Goal: Check status: Check status

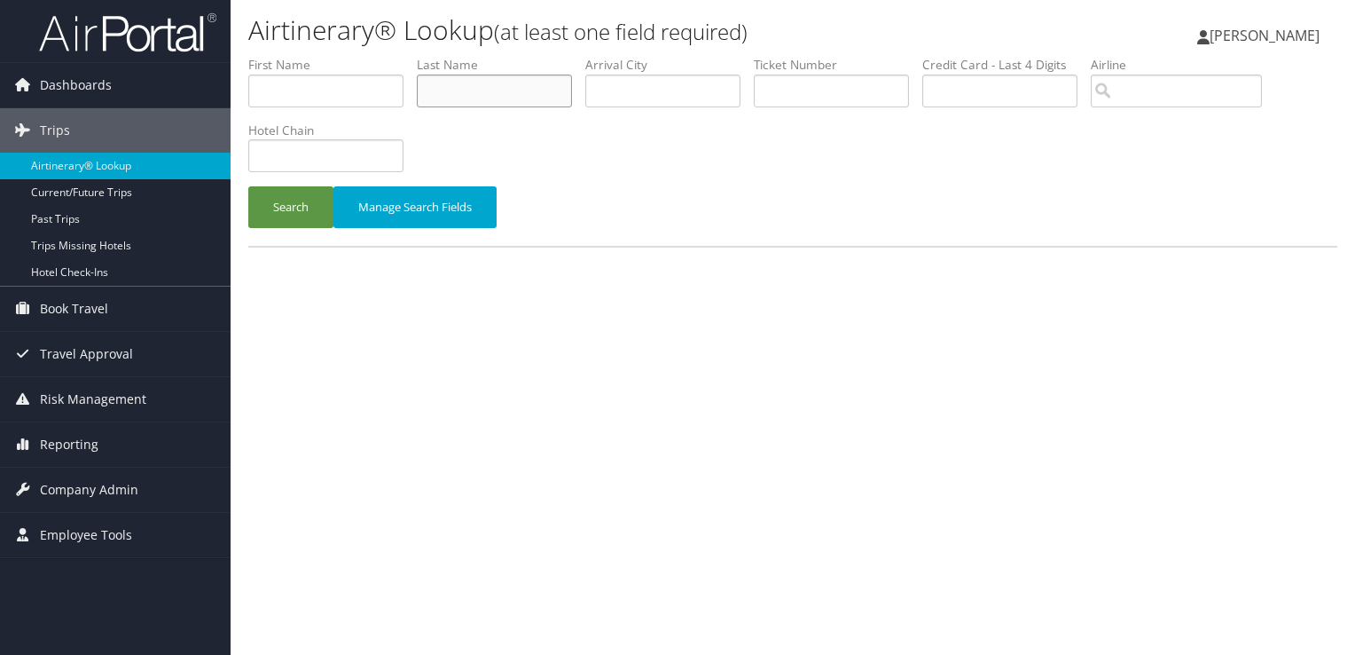
click at [451, 83] on input "text" at bounding box center [494, 91] width 155 height 33
click at [248, 186] on button "Search" at bounding box center [290, 207] width 85 height 42
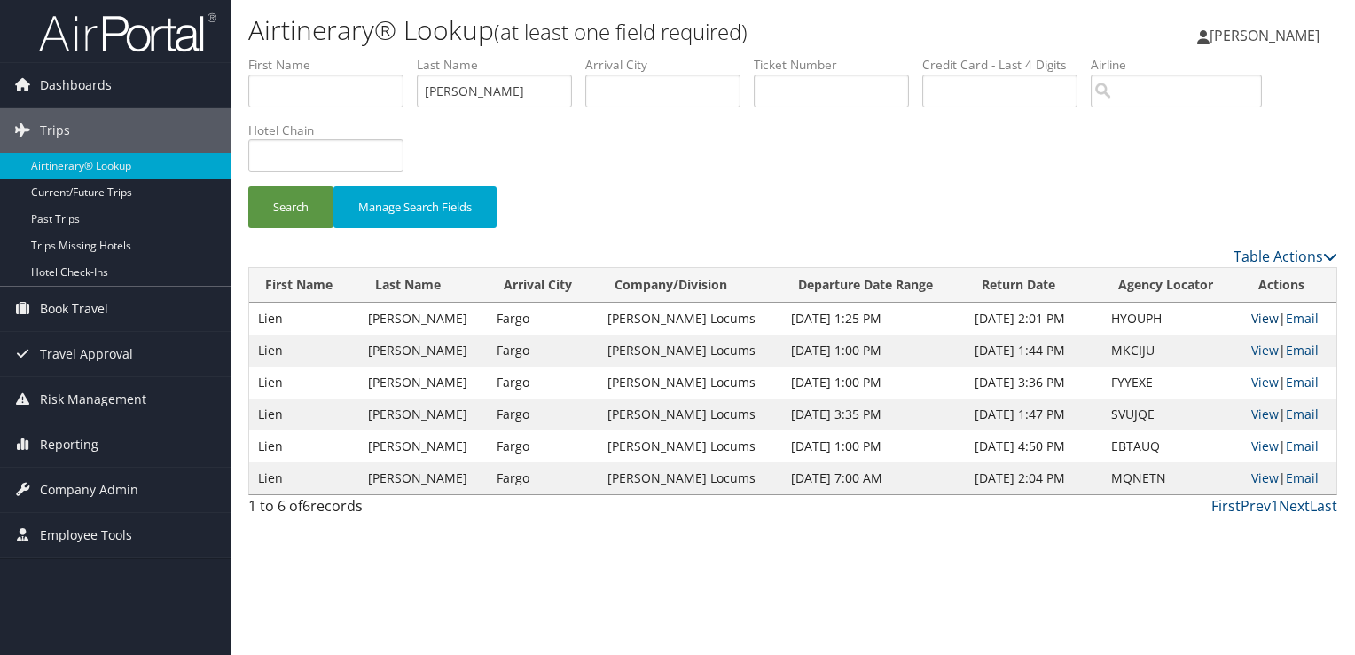
click at [1260, 318] on link "View" at bounding box center [1265, 318] width 27 height 17
click at [454, 94] on input "senchak" at bounding box center [494, 91] width 155 height 33
type input "bass"
click at [248, 186] on button "Search" at bounding box center [290, 207] width 85 height 42
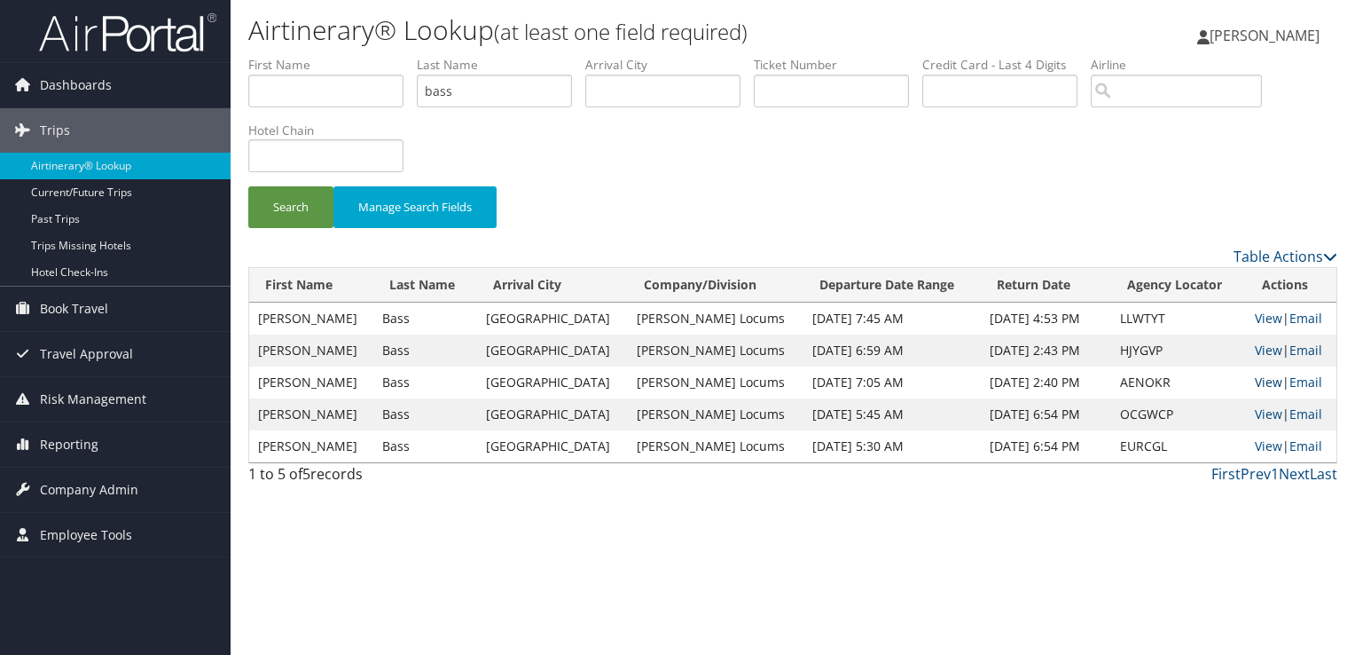
click at [1267, 382] on link "View" at bounding box center [1268, 381] width 27 height 17
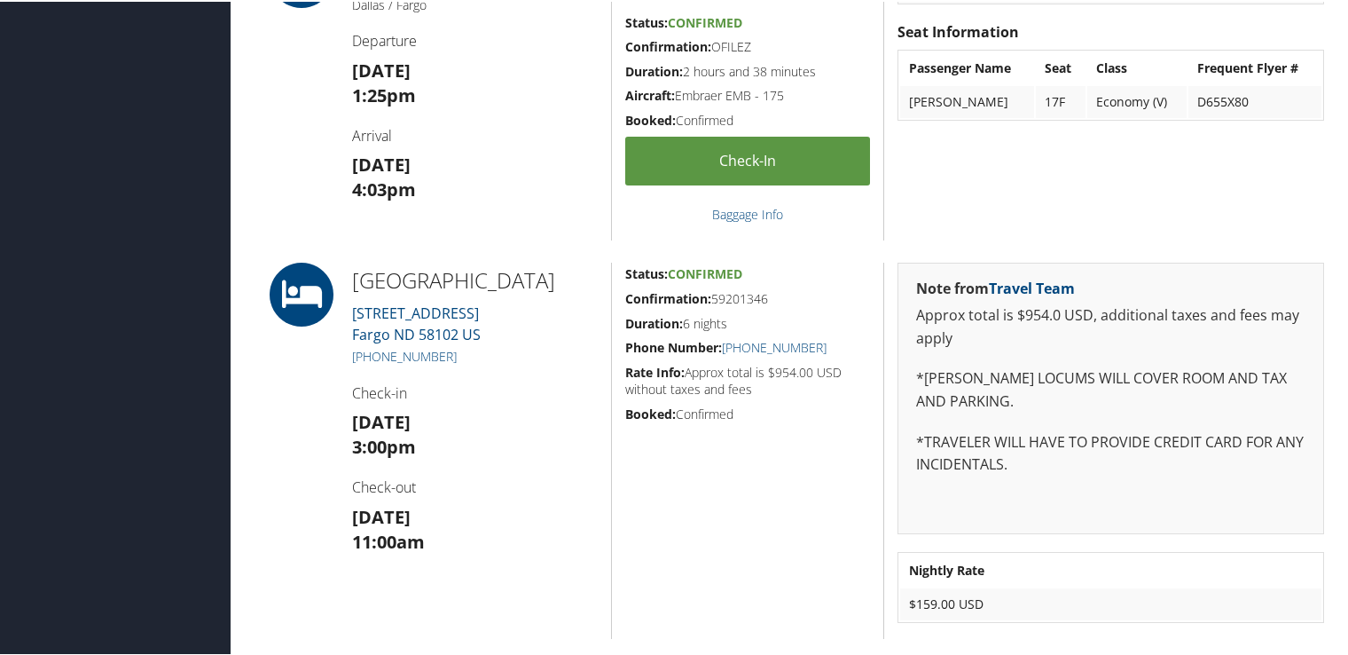
scroll to position [710, 0]
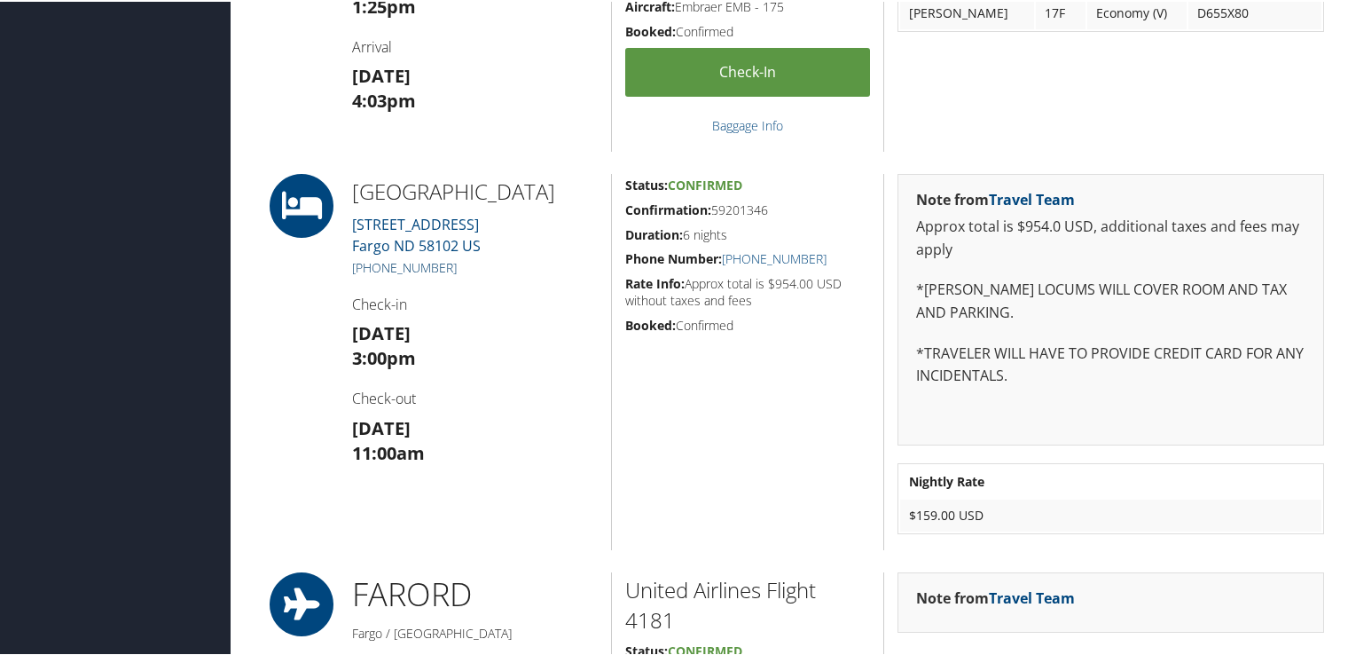
click at [397, 267] on link "(701) 532-2150" at bounding box center [404, 265] width 105 height 17
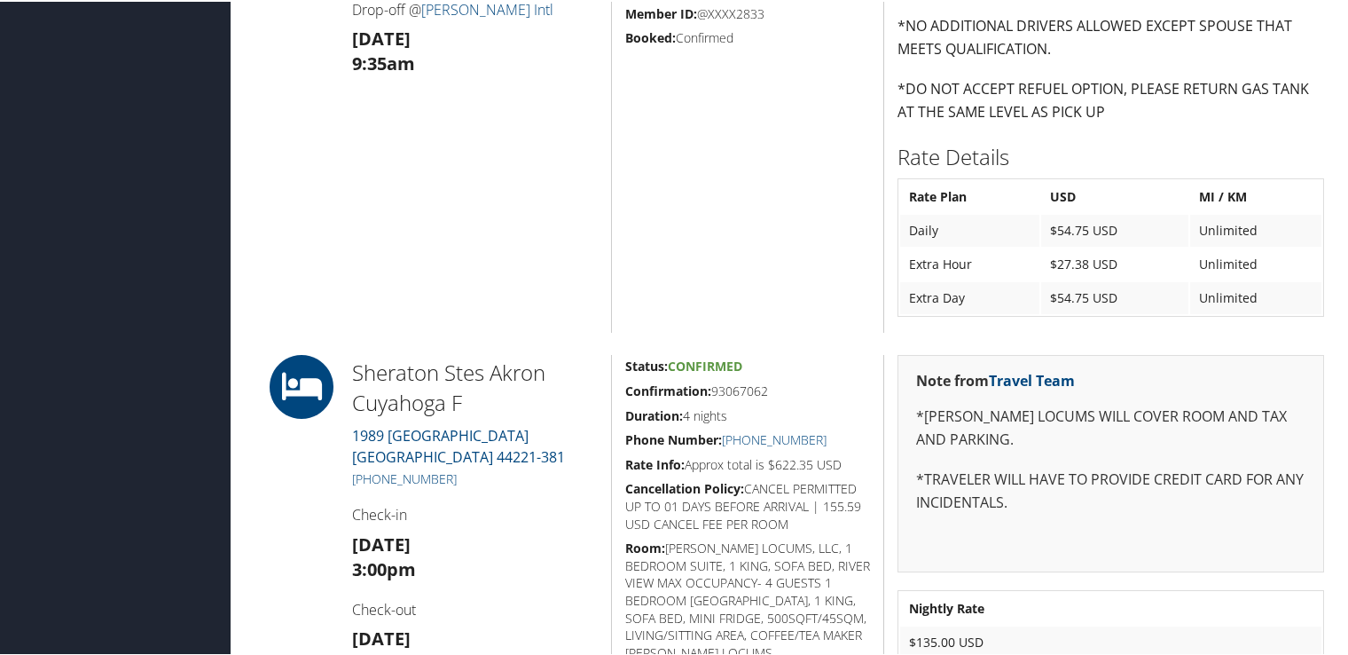
scroll to position [1597, 0]
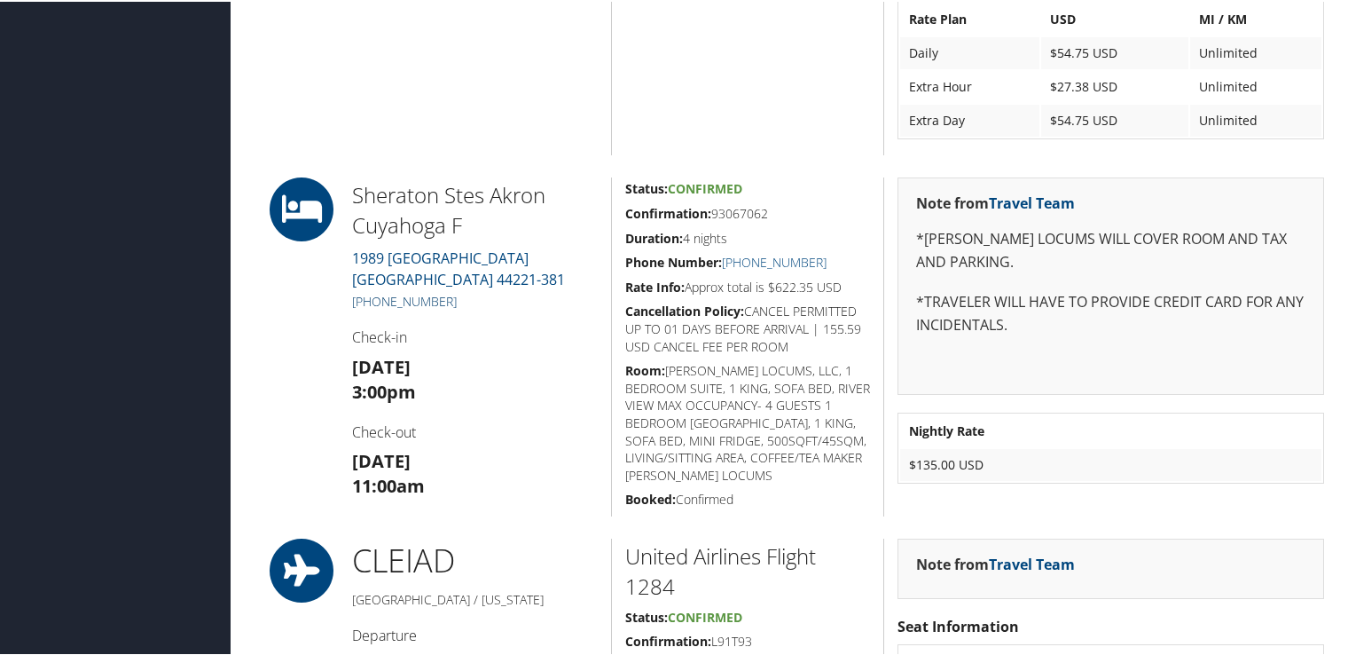
click at [419, 294] on link "+1 (330) 929-3000" at bounding box center [404, 299] width 105 height 17
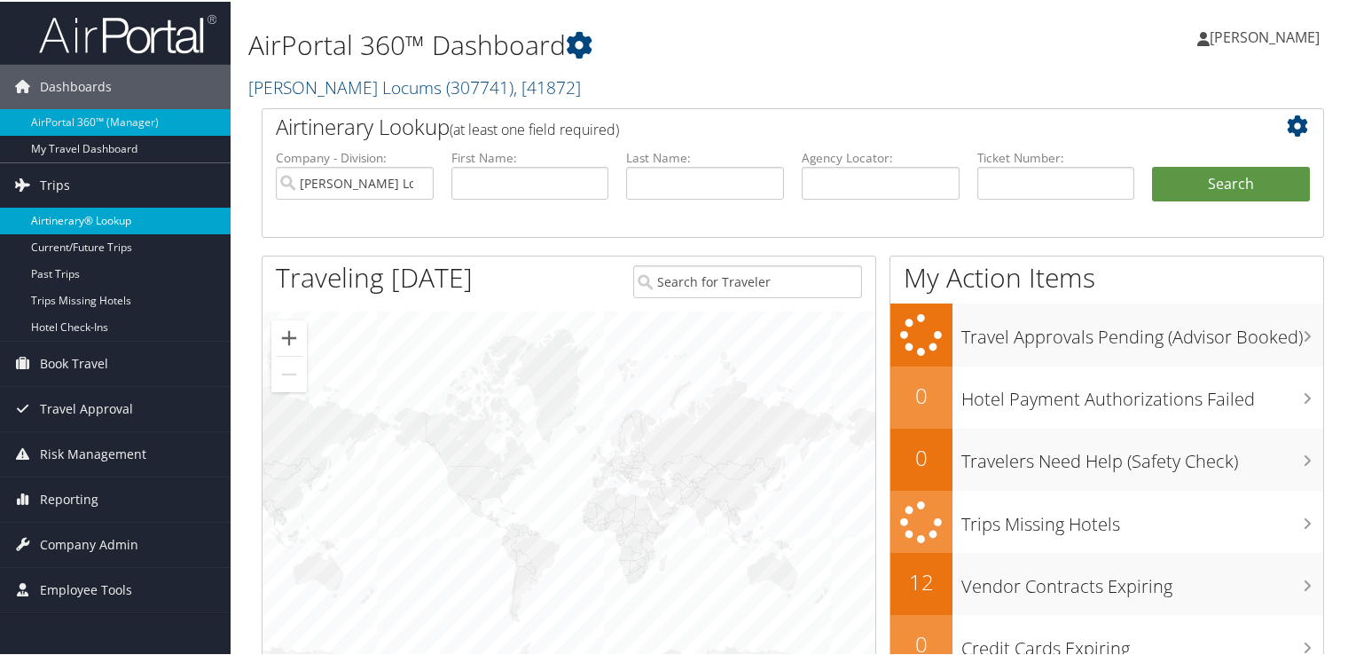
click at [128, 207] on link "Airtinerary® Lookup" at bounding box center [115, 219] width 231 height 27
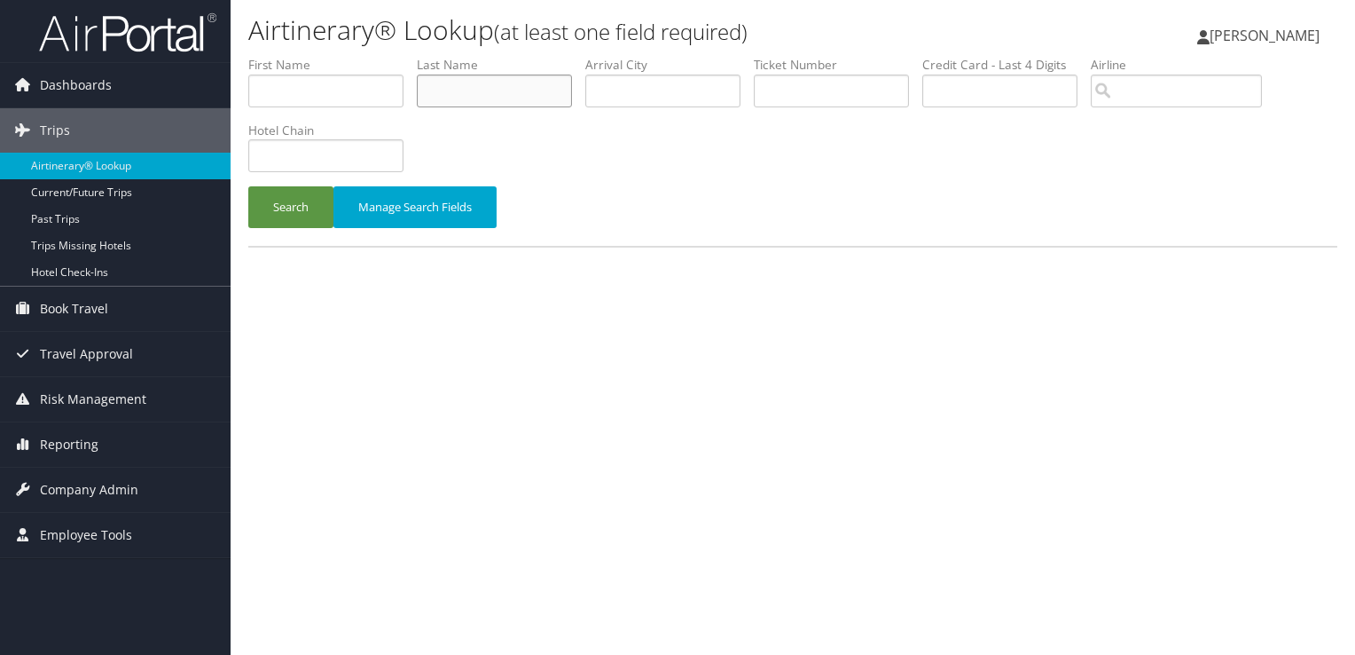
click at [461, 92] on input "text" at bounding box center [494, 91] width 155 height 33
type input "DICK"
click at [248, 186] on button "Search" at bounding box center [290, 207] width 85 height 42
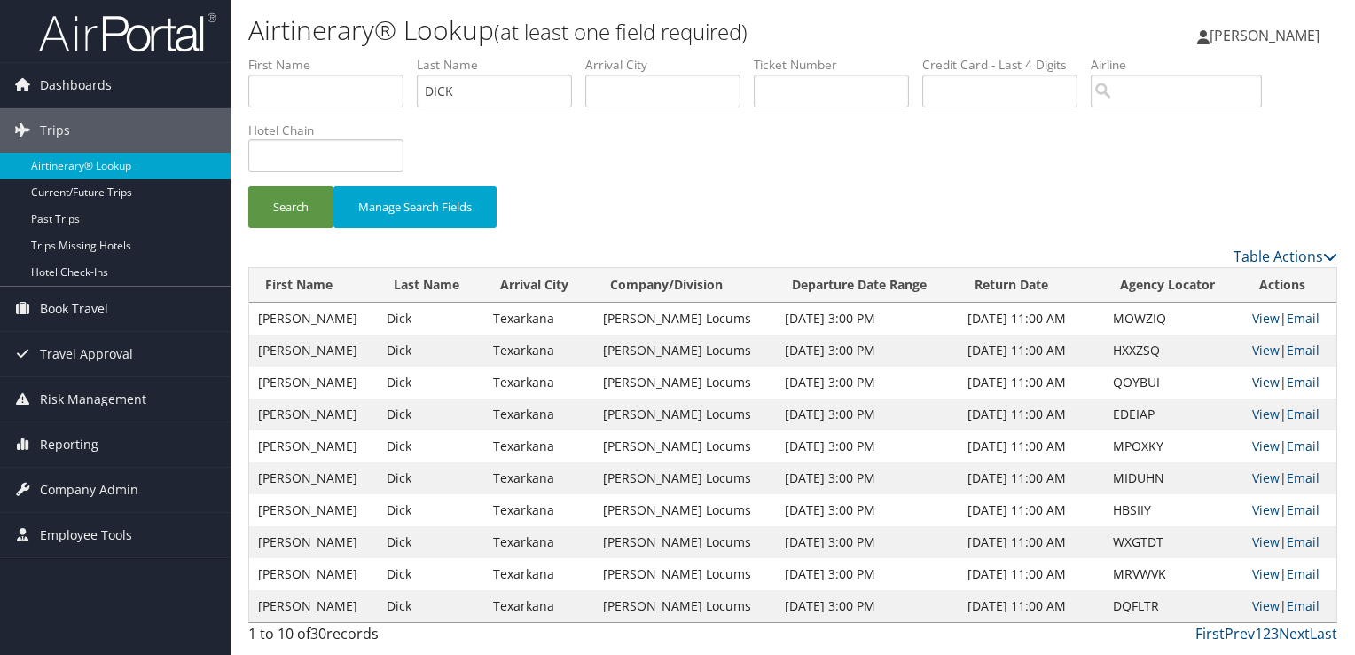
click at [1252, 379] on link "View" at bounding box center [1265, 381] width 27 height 17
click at [445, 88] on input "DICK" at bounding box center [494, 91] width 155 height 33
type input "schmoker"
click at [248, 186] on button "Search" at bounding box center [290, 207] width 85 height 42
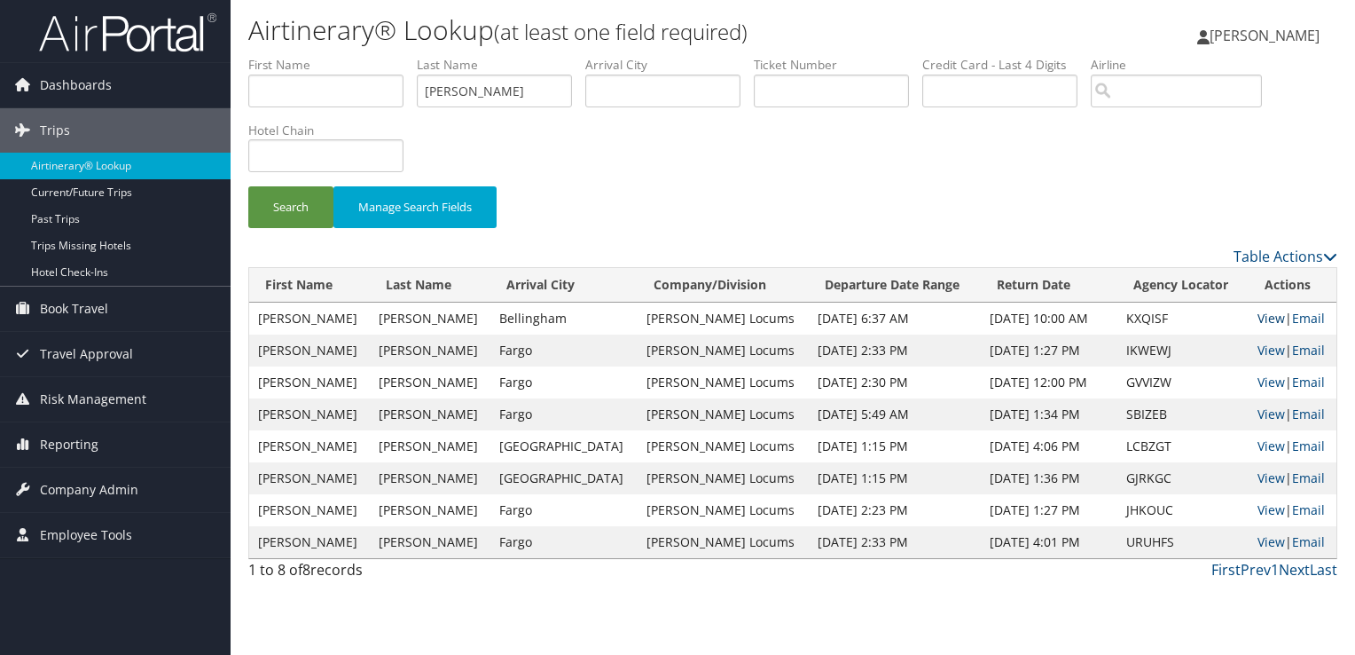
click at [1265, 313] on link "View" at bounding box center [1271, 318] width 27 height 17
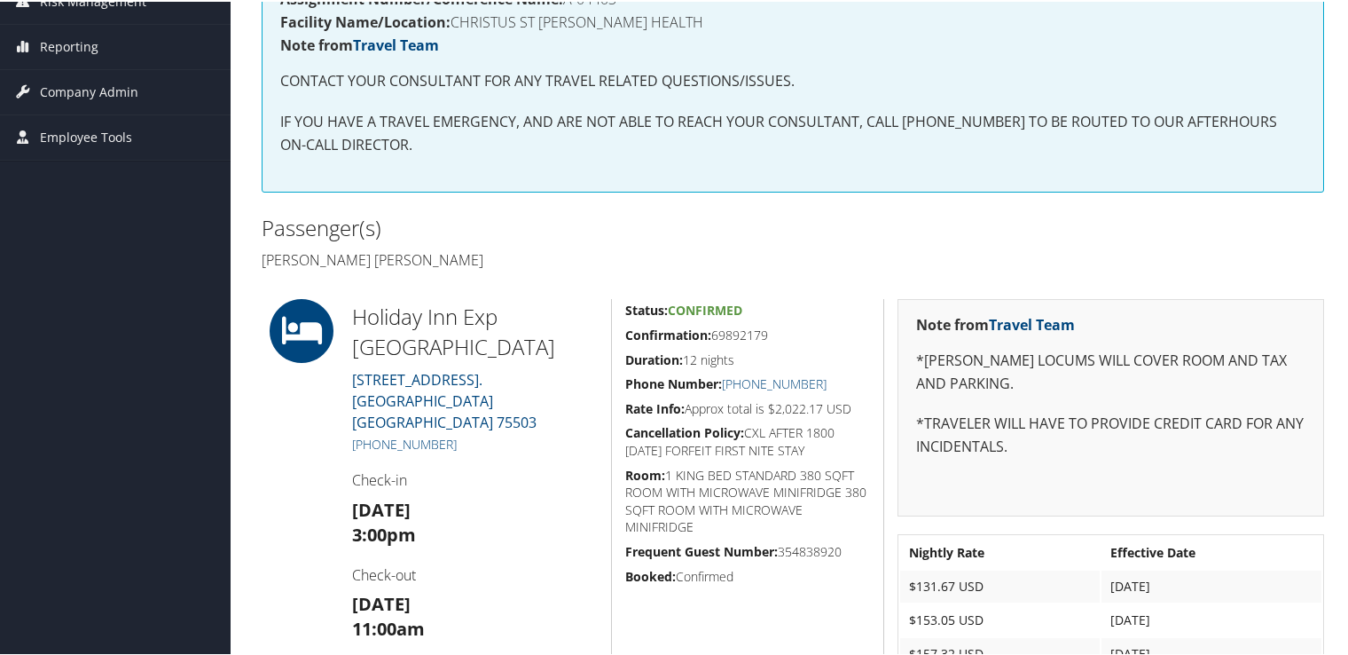
scroll to position [266, 0]
click at [415, 434] on link "+1 (903) 223-0008" at bounding box center [404, 442] width 105 height 17
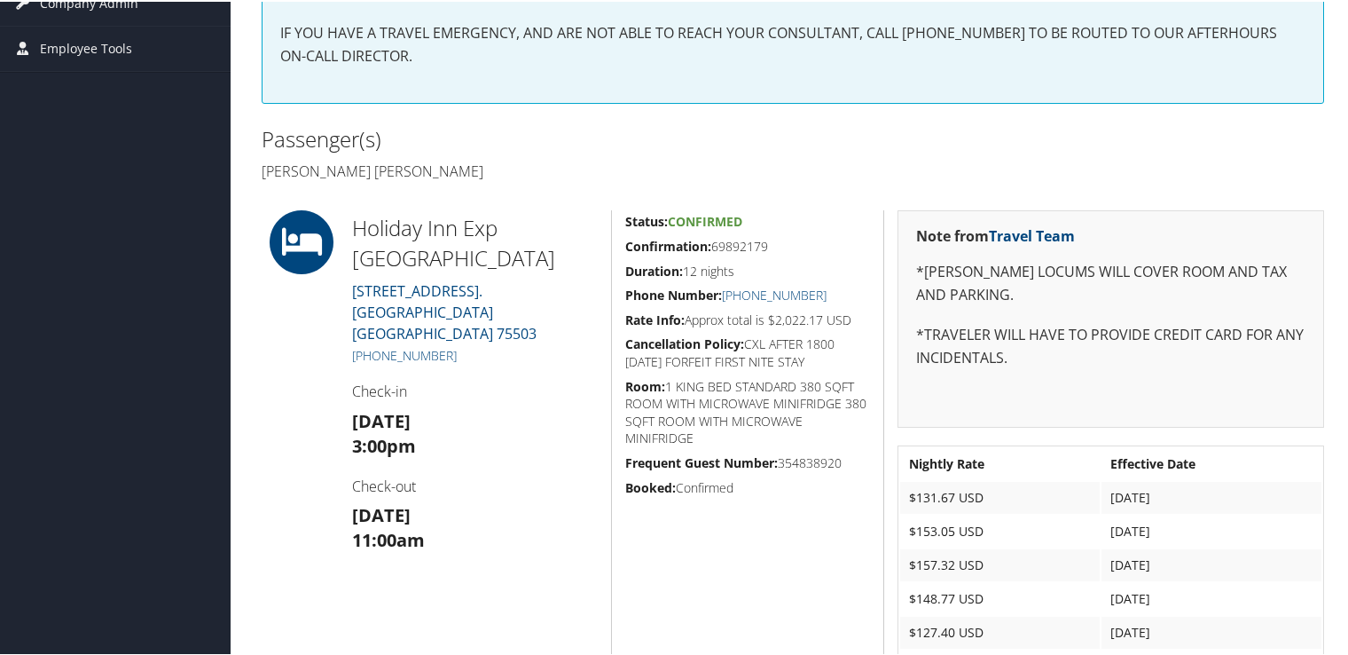
scroll to position [444, 0]
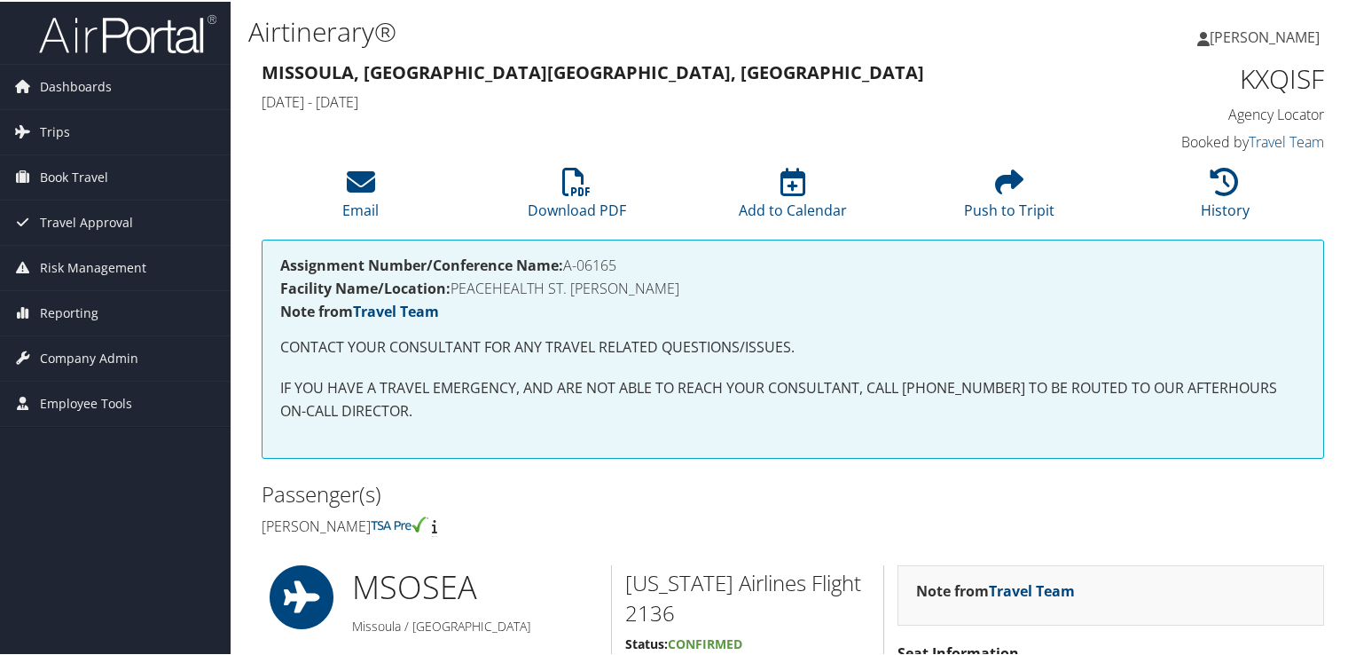
scroll to position [177, 0]
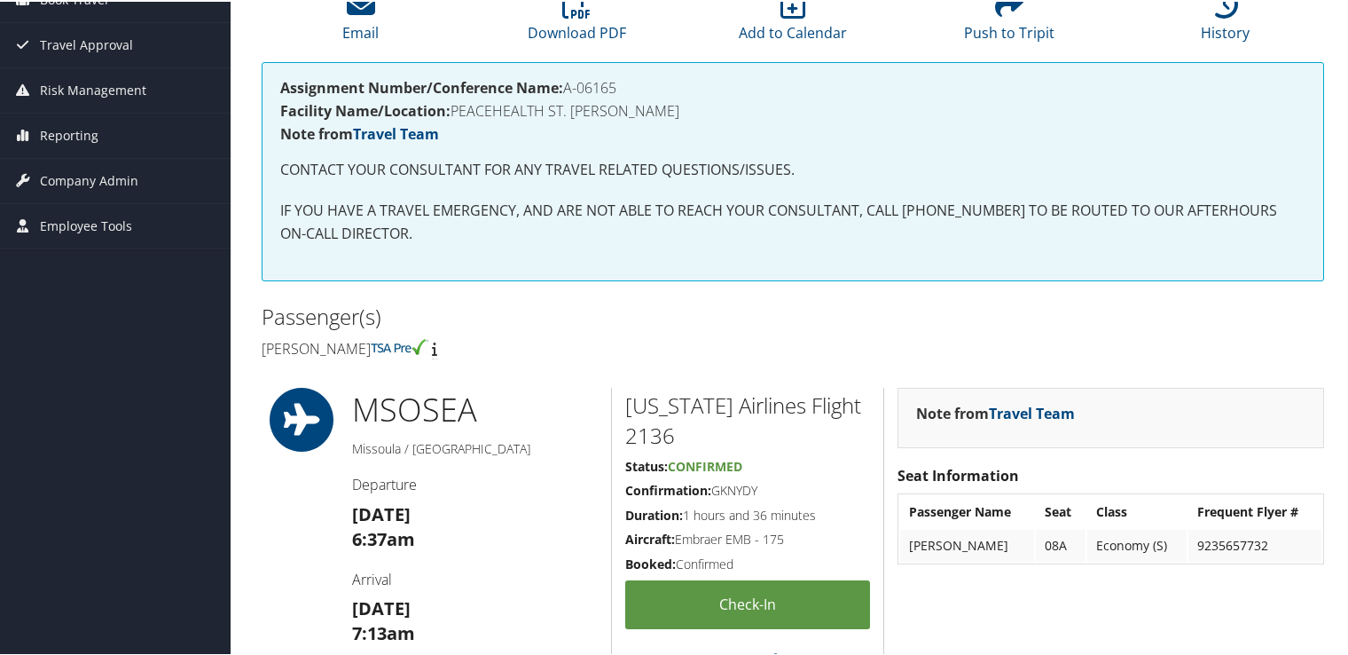
click at [602, 342] on h4 "[PERSON_NAME]" at bounding box center [521, 347] width 518 height 20
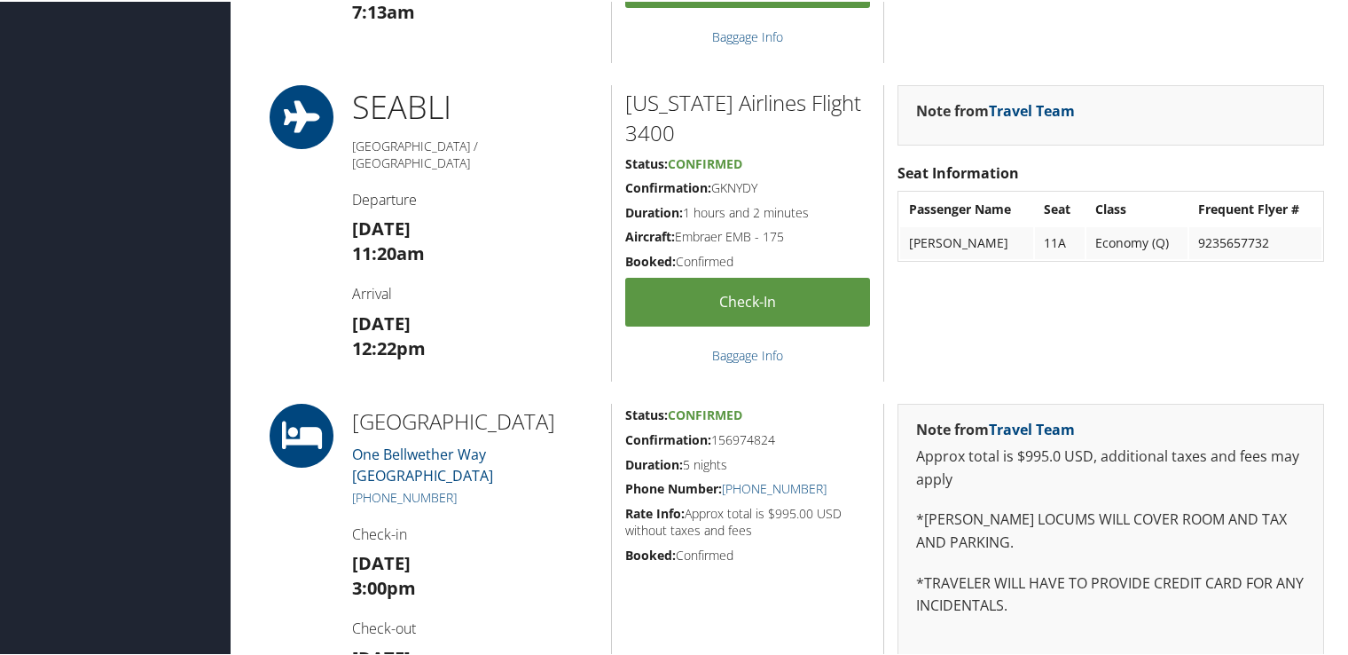
scroll to position [976, 0]
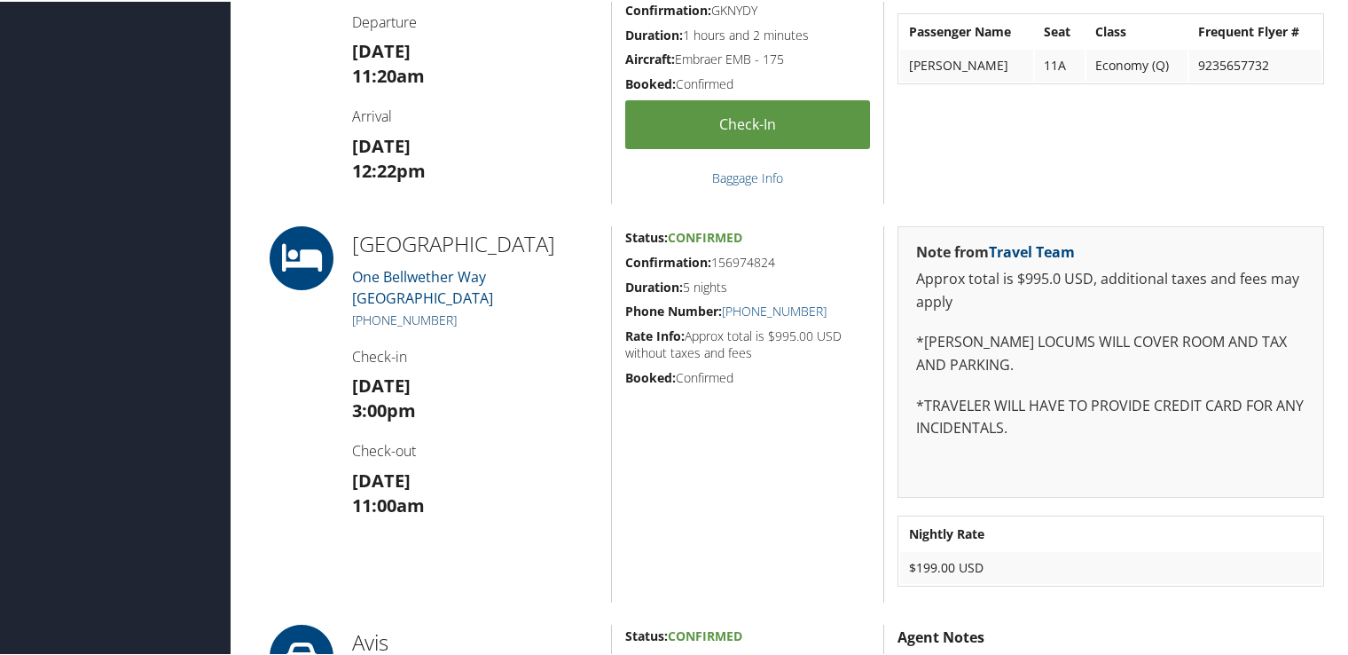
click at [427, 314] on link "[PHONE_NUMBER]" at bounding box center [404, 318] width 105 height 17
click at [1071, 470] on div "Note from Travel Team Approx total is $995.0 USD, additional taxes and fees may…" at bounding box center [1111, 359] width 427 height 271
